Goal: Use online tool/utility: Use online tool/utility

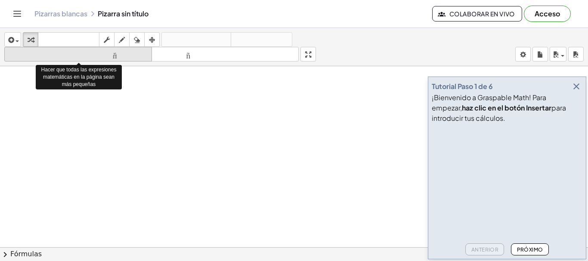
click at [110, 56] on font "tamaño_del_formato" at bounding box center [77, 54] width 143 height 8
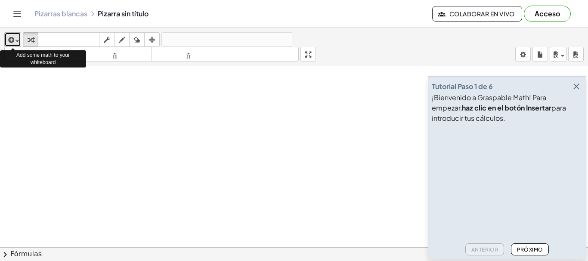
click at [11, 38] on icon "button" at bounding box center [10, 40] width 8 height 10
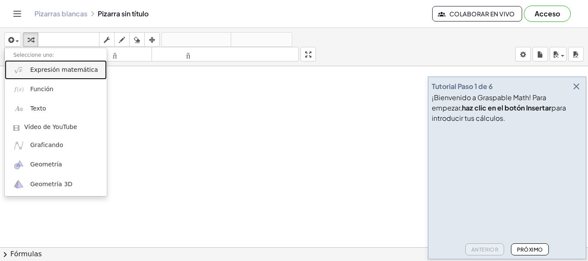
click at [62, 71] on font "Expresión matemática" at bounding box center [64, 69] width 68 height 7
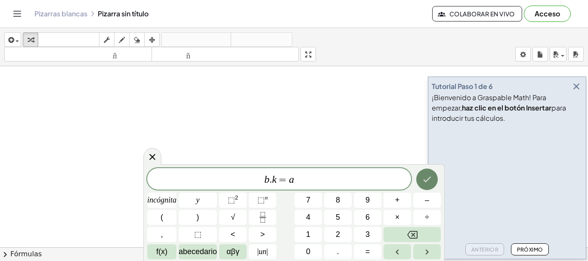
click at [424, 180] on icon "Hecho" at bounding box center [427, 179] width 10 height 10
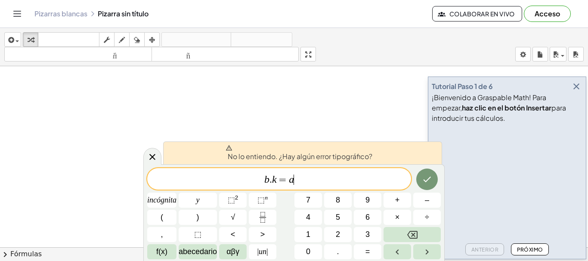
click at [317, 177] on span "b . k = a ​" at bounding box center [279, 180] width 264 height 12
click at [290, 180] on var "a" at bounding box center [291, 179] width 5 height 11
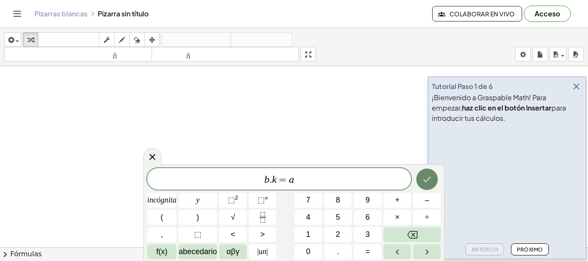
click at [434, 182] on button "Hecho" at bounding box center [427, 180] width 22 height 22
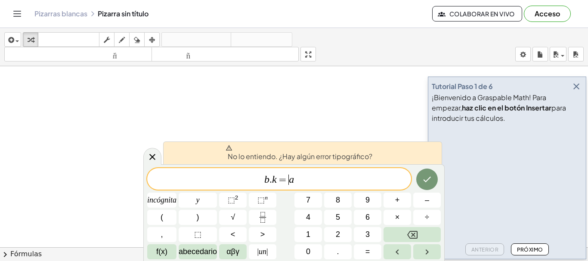
click at [271, 179] on span "b . k = ​ a" at bounding box center [279, 180] width 264 height 12
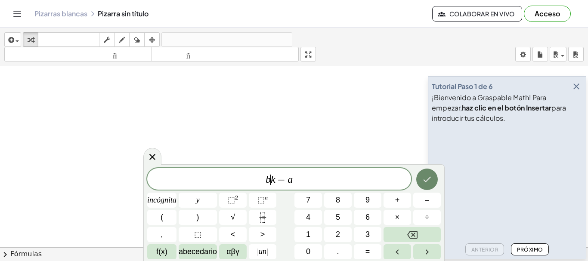
click at [424, 179] on icon "Hecho" at bounding box center [427, 179] width 10 height 10
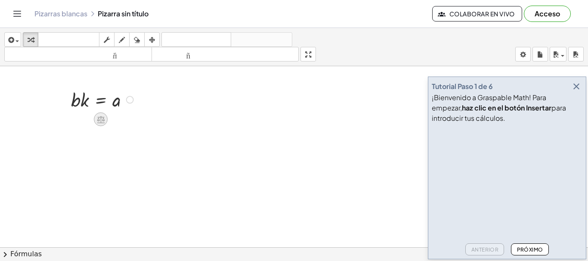
click at [98, 120] on icon at bounding box center [101, 119] width 8 height 7
click at [79, 104] on div at bounding box center [104, 98] width 74 height 25
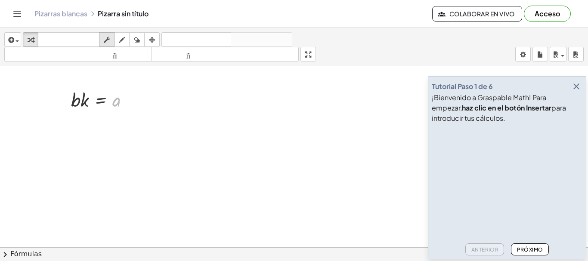
drag, startPoint x: 116, startPoint y: 99, endPoint x: 108, endPoint y: 37, distance: 62.9
click at [108, 37] on div "insertar Seleccione uno: Expresión matemática Función Texto Vídeo de YouTube Gr…" at bounding box center [294, 144] width 588 height 233
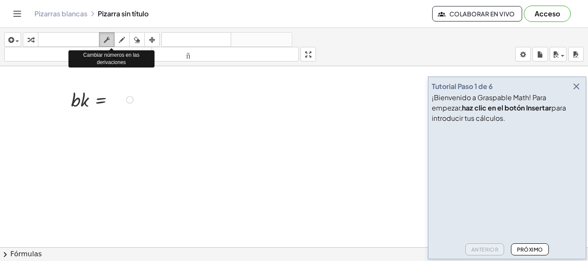
click at [108, 37] on icon "button" at bounding box center [107, 40] width 6 height 10
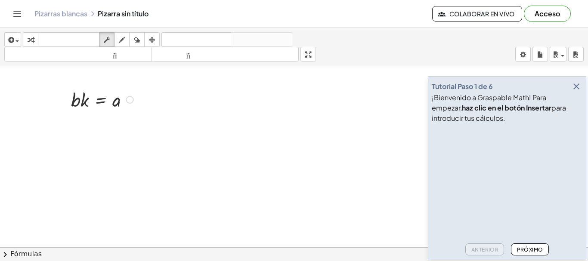
click at [110, 95] on div at bounding box center [104, 98] width 74 height 25
click at [101, 97] on div at bounding box center [104, 98] width 74 height 25
click at [115, 100] on div at bounding box center [104, 98] width 74 height 25
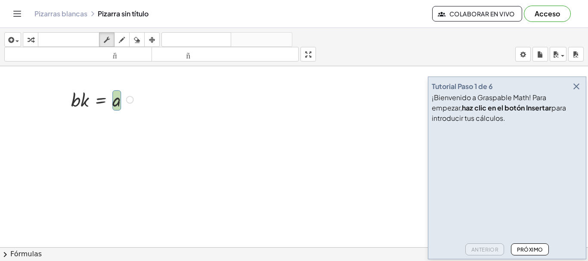
click at [82, 100] on div at bounding box center [104, 98] width 74 height 25
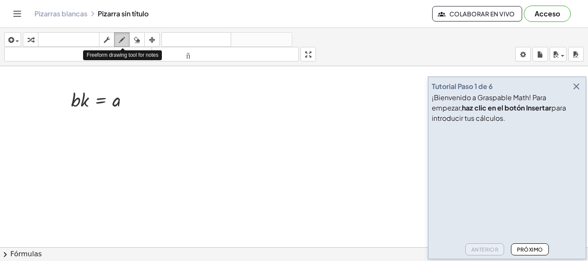
click at [120, 41] on icon "button" at bounding box center [122, 40] width 6 height 10
click at [123, 40] on icon "button" at bounding box center [122, 40] width 6 height 10
click at [107, 41] on icon "button" at bounding box center [107, 40] width 6 height 10
click at [100, 100] on div at bounding box center [104, 98] width 74 height 25
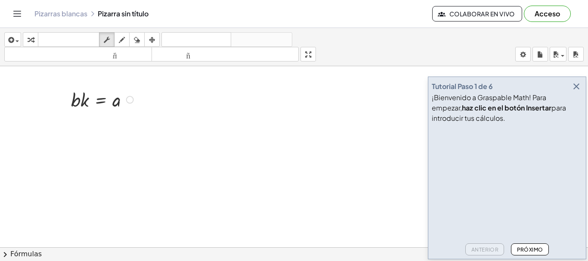
click at [128, 101] on div at bounding box center [130, 100] width 8 height 8
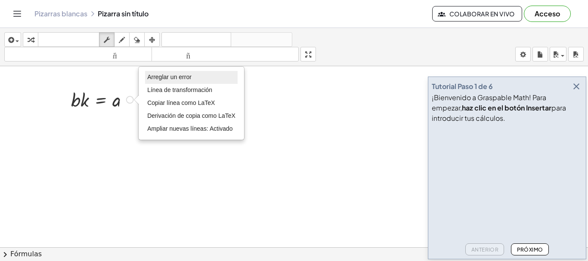
click at [165, 78] on font "Arreglar un error" at bounding box center [169, 77] width 44 height 7
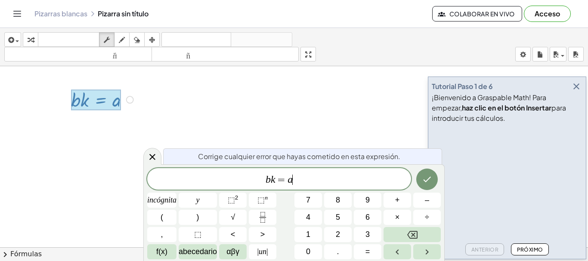
click at [271, 181] on var "k" at bounding box center [273, 179] width 5 height 11
click at [313, 178] on span "b . k = a ​" at bounding box center [279, 180] width 264 height 12
click at [423, 180] on icon "Hecho" at bounding box center [427, 180] width 8 height 6
click at [272, 182] on span "b . ​ k = a" at bounding box center [279, 180] width 264 height 12
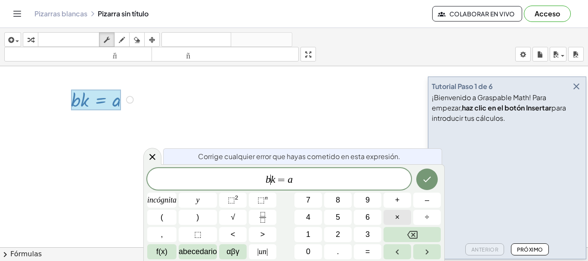
click at [396, 218] on font "×" at bounding box center [397, 217] width 5 height 9
click at [426, 179] on icon "Hecho" at bounding box center [427, 179] width 10 height 10
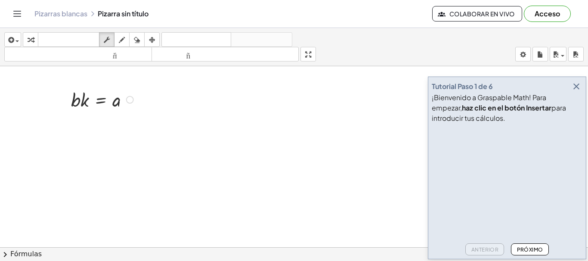
click at [129, 99] on div "Arreglar un error Línea de transformación Copiar línea como LaTeX Derivación de…" at bounding box center [130, 100] width 8 height 8
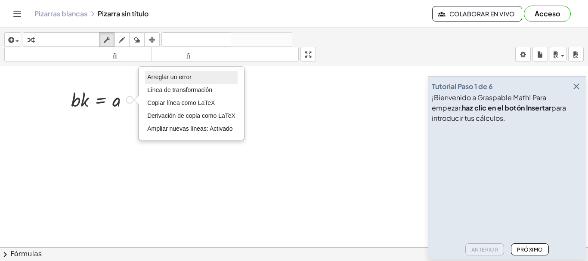
click at [160, 78] on font "Arreglar un error" at bounding box center [169, 77] width 44 height 7
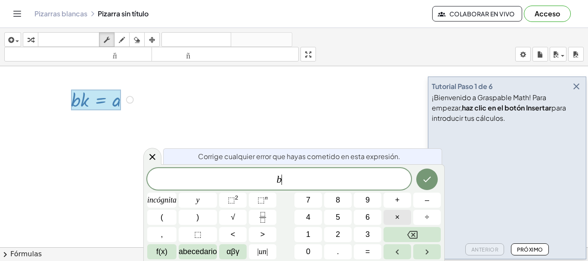
click at [398, 214] on font "×" at bounding box center [397, 217] width 5 height 9
click at [425, 179] on icon "Hecho" at bounding box center [427, 179] width 10 height 10
